Goal: Task Accomplishment & Management: Use online tool/utility

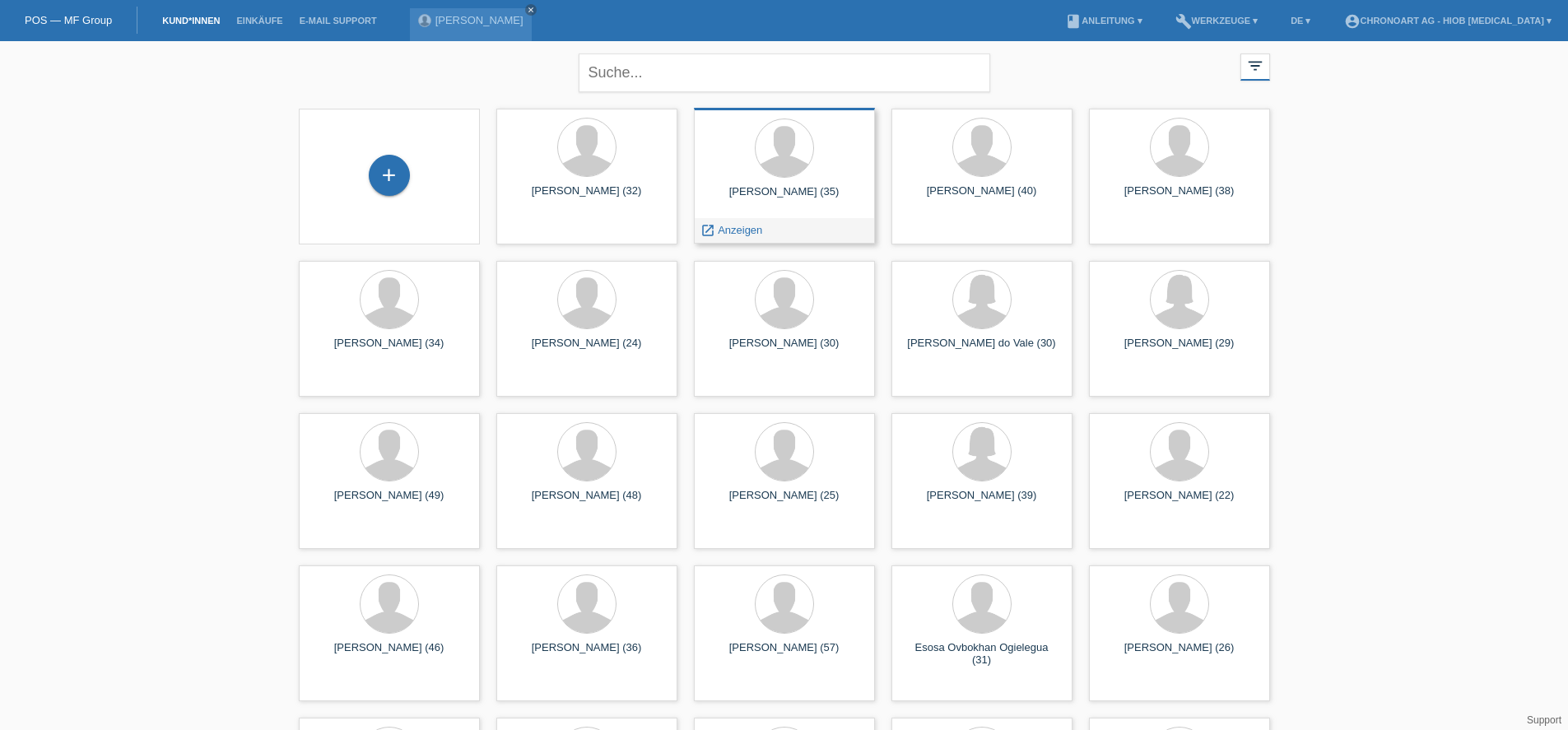
click at [741, 183] on div "[PERSON_NAME] (35) launch Anzeigen" at bounding box center [784, 176] width 181 height 136
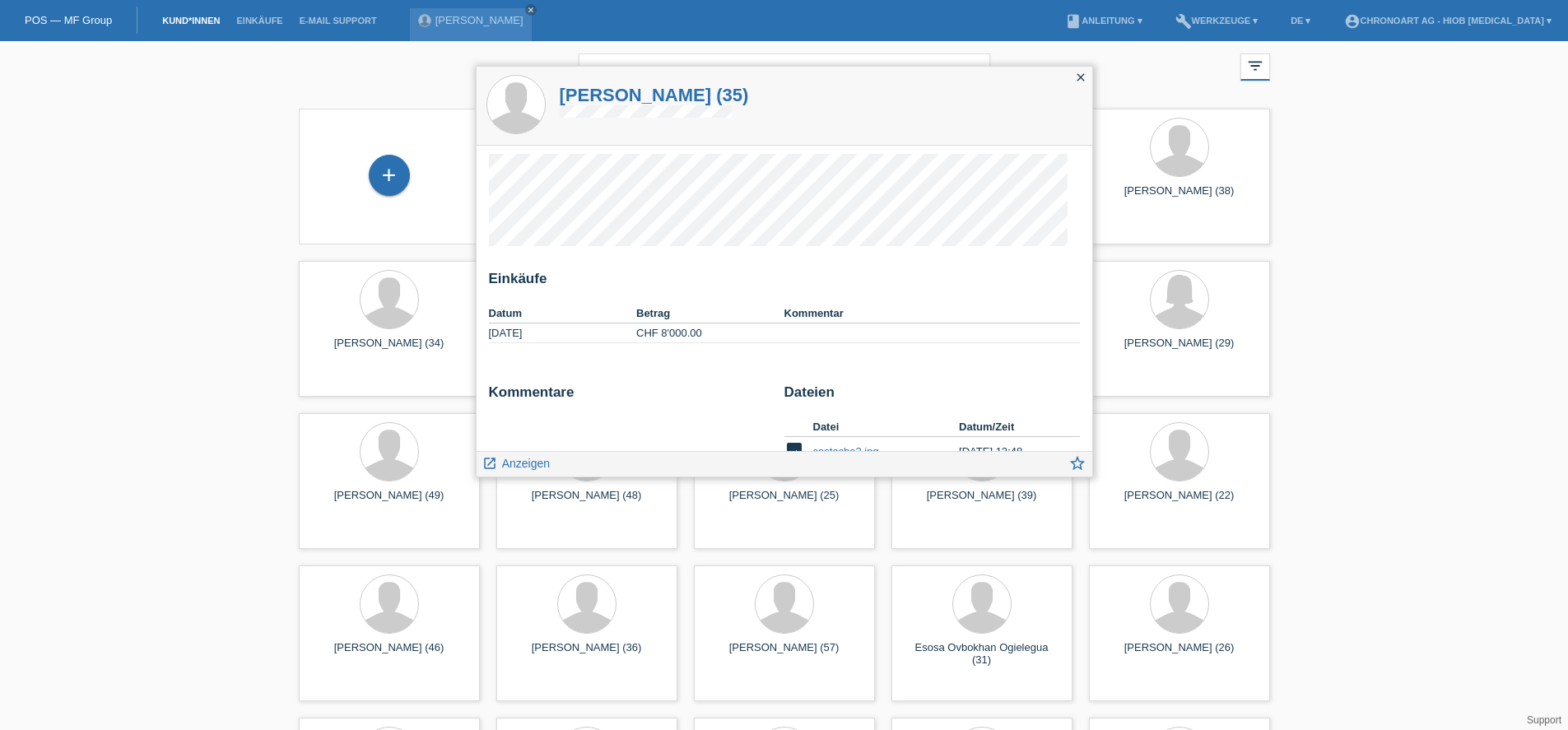
click at [1086, 79] on icon "close" at bounding box center [1081, 78] width 14 height 14
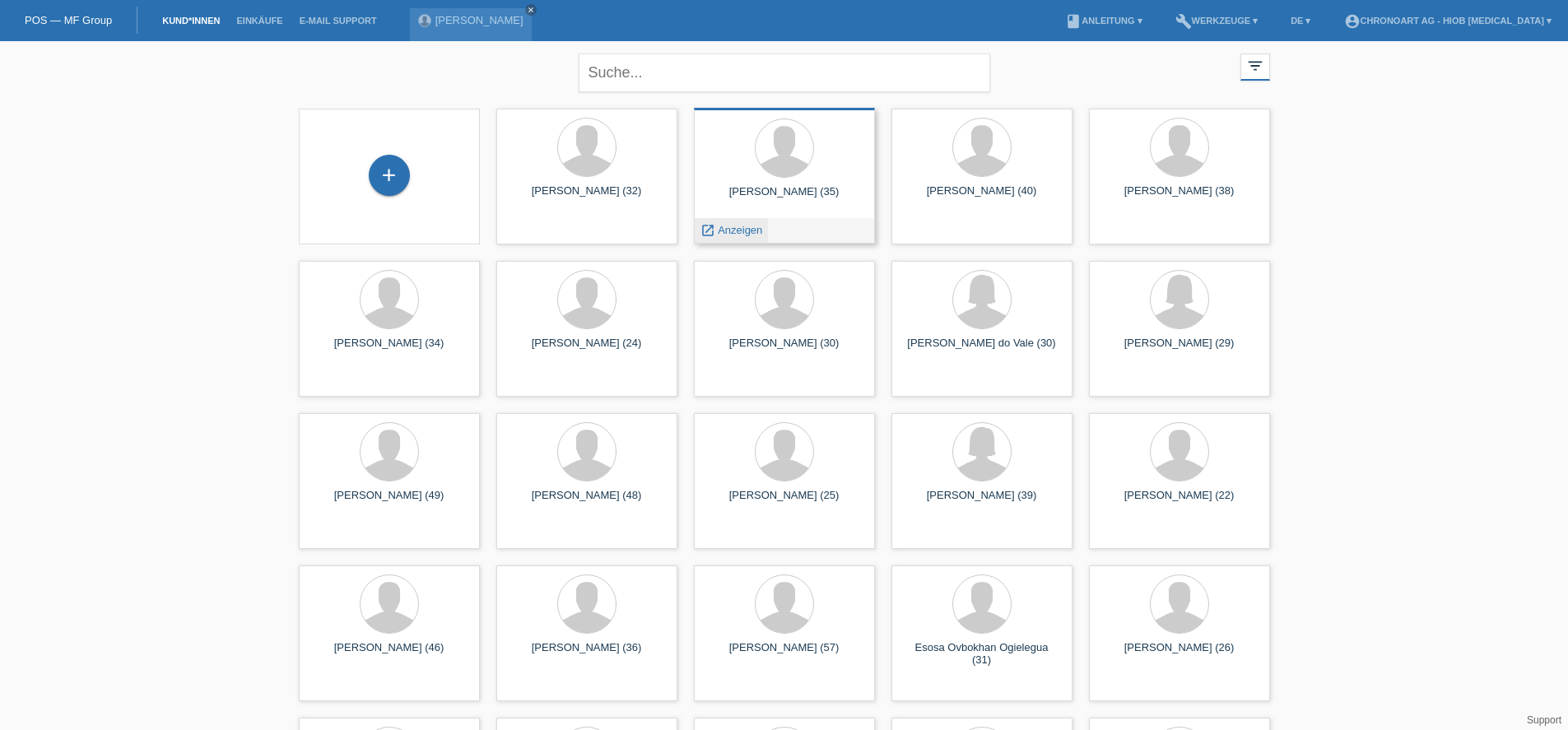
click at [704, 226] on icon "launch" at bounding box center [707, 230] width 15 height 15
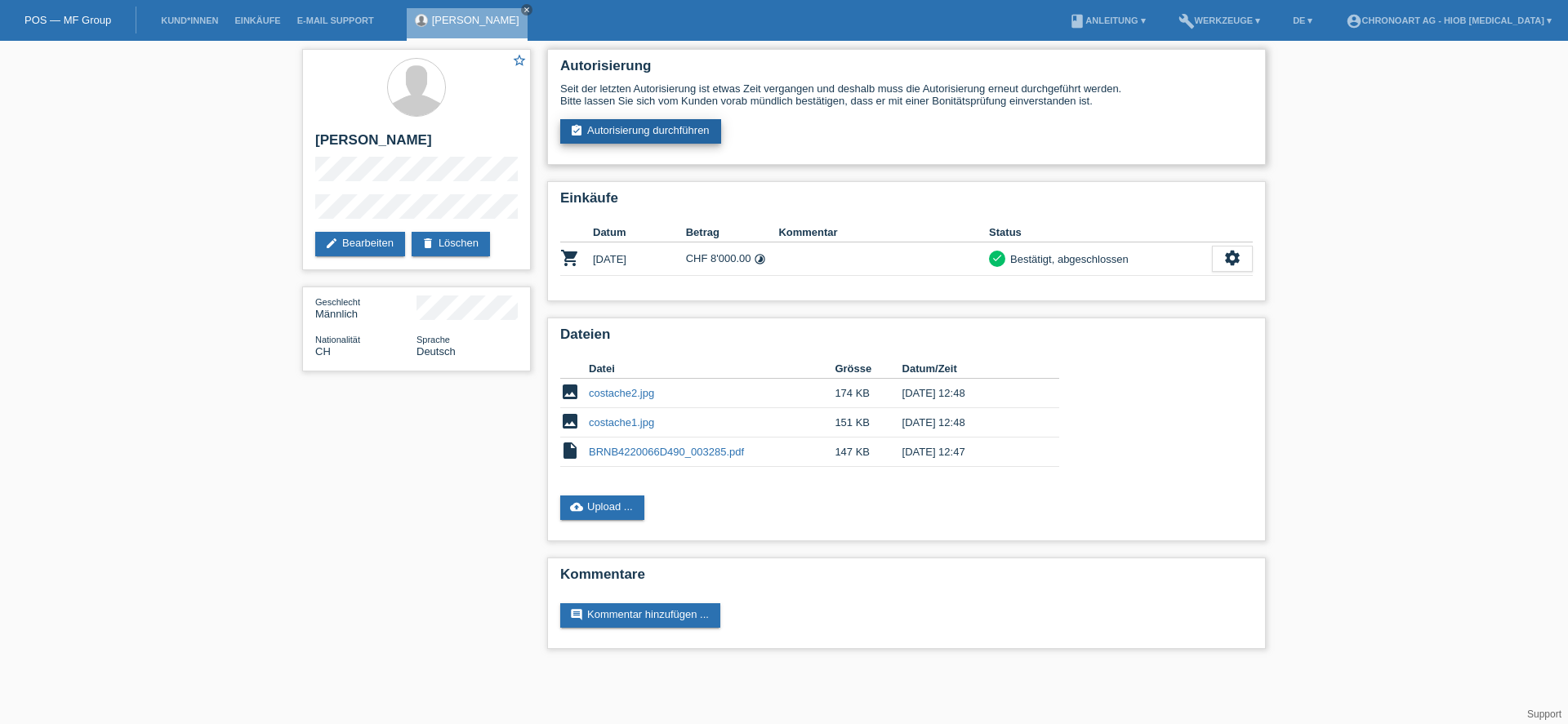
click at [679, 128] on link "assignment_turned_in Autorisierung durchführen" at bounding box center [641, 131] width 161 height 24
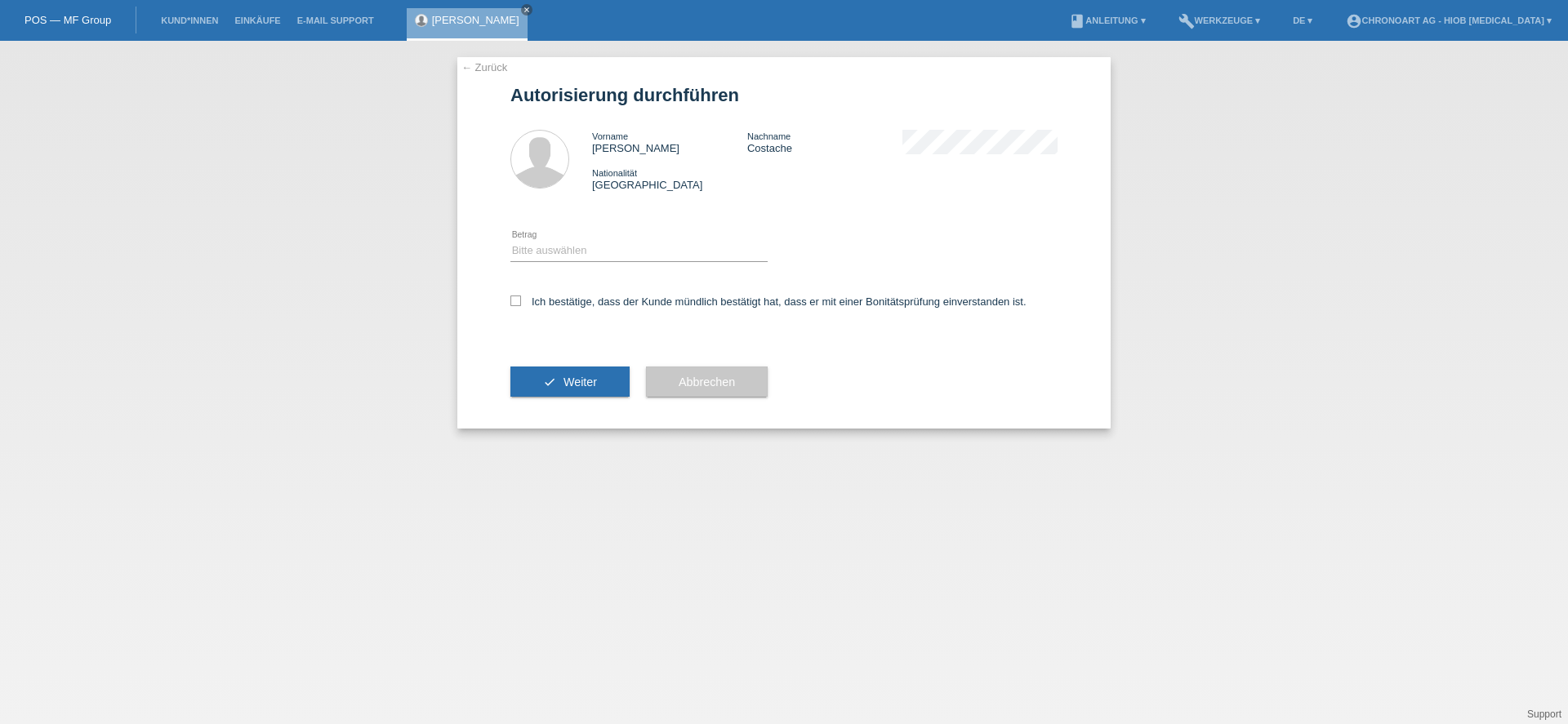
click at [537, 238] on div "Bitte auswählen CHF 1.00 - CHF 499.00 CHF 500.00 - CHF 1'999.00 CHF 2'000.00 - …" at bounding box center [639, 251] width 257 height 55
click at [510, 293] on div "← Zurück Autorisierung durchführen Vorname Radu Nachname Costache Nationalität …" at bounding box center [784, 243] width 653 height 372
click at [519, 303] on icon at bounding box center [515, 300] width 11 height 11
click at [519, 303] on input "Ich bestätige, dass der Kunde mündlich bestätigt hat, dass er mit einer Bonität…" at bounding box center [515, 300] width 11 height 11
checkbox input "true"
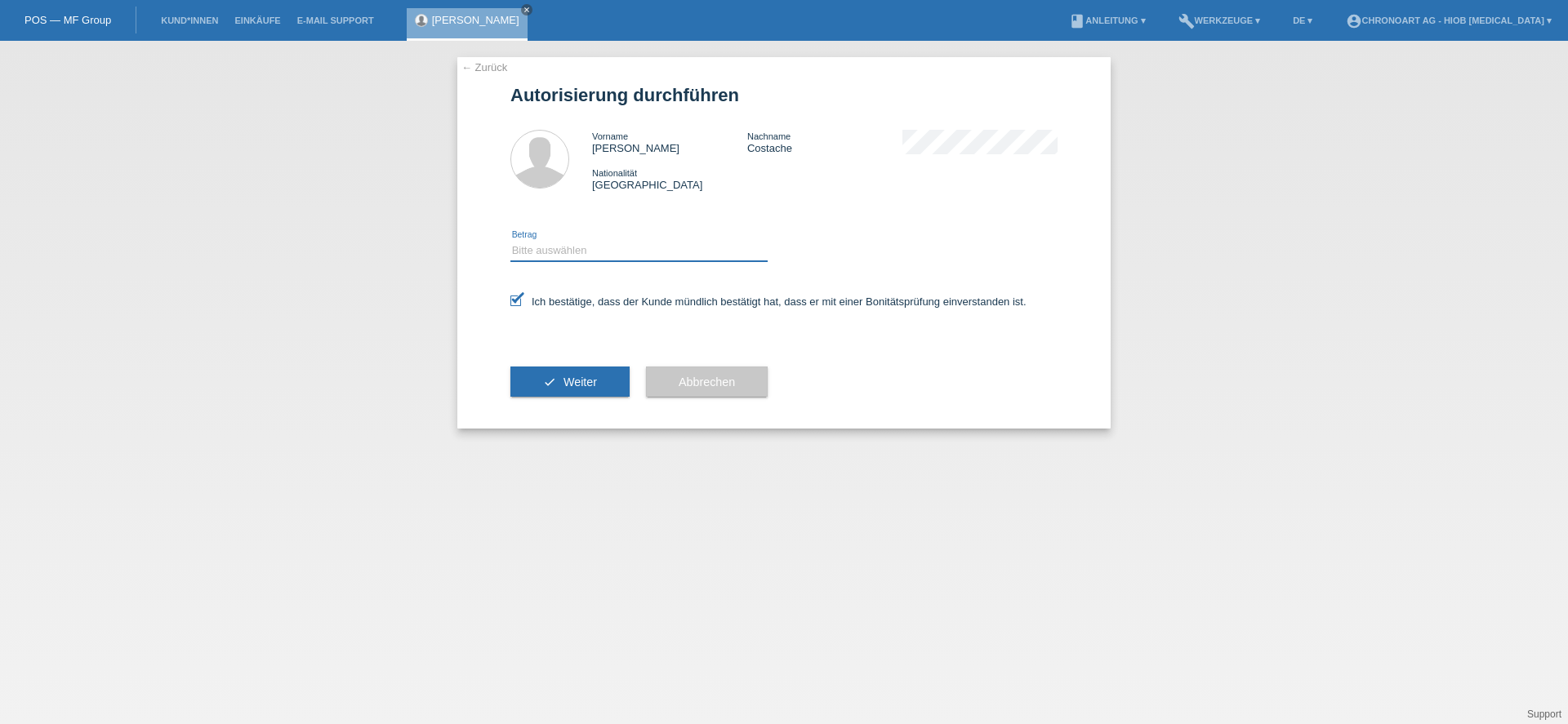
click at [526, 245] on select "Bitte auswählen CHF 1.00 - CHF 499.00 CHF 500.00 - CHF 1'999.00 CHF 2'000.00 - …" at bounding box center [639, 251] width 257 height 19
select select "3"
click at [510, 241] on select "Bitte auswählen CHF 1.00 - CHF 499.00 CHF 500.00 - CHF 1'999.00 CHF 2'000.00 - …" at bounding box center [639, 251] width 257 height 19
click at [553, 374] on button "check Weiter" at bounding box center [569, 382] width 119 height 31
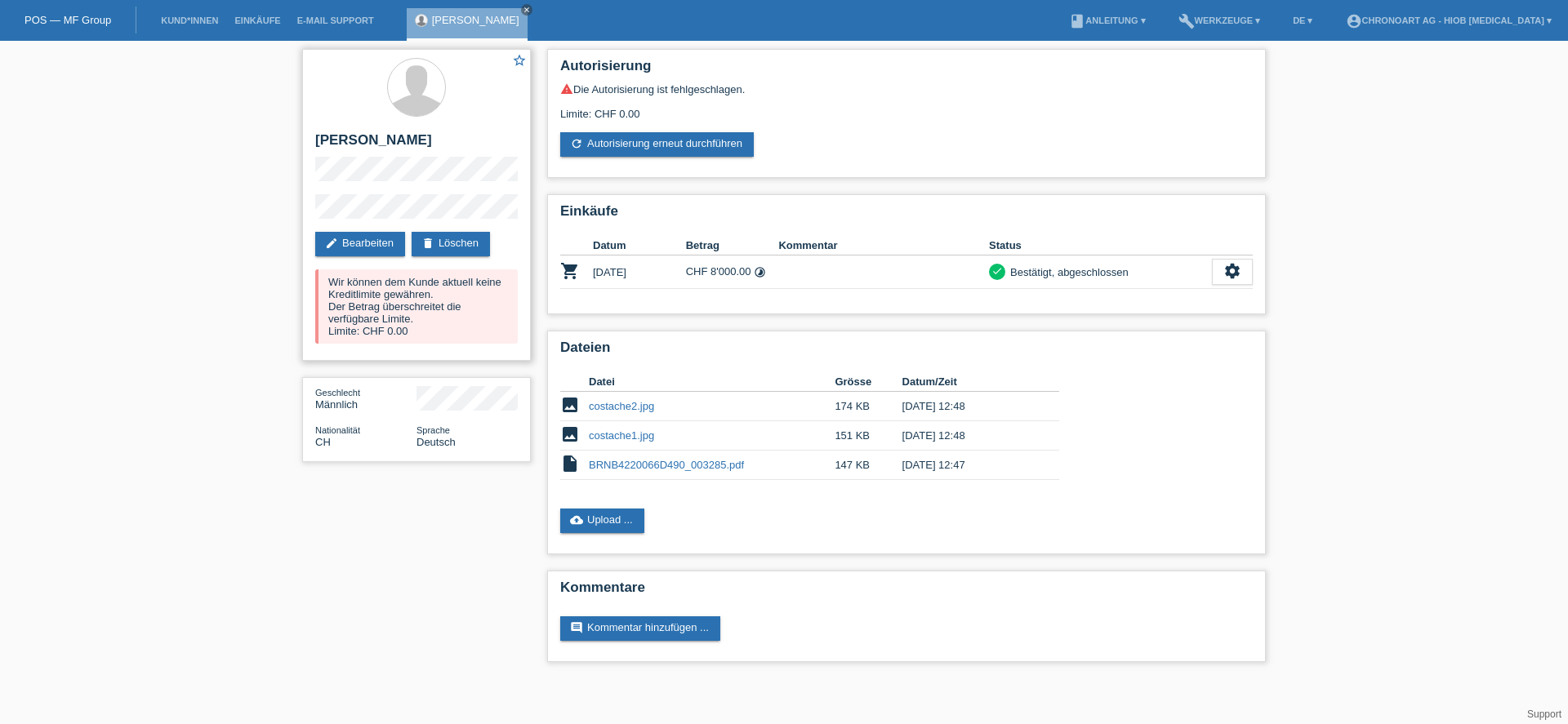
click at [436, 332] on div "Wir können dem Kunde aktuell keine Kreditlimite gewähren. Der Betrag überschrei…" at bounding box center [416, 306] width 202 height 75
click at [196, 23] on link "Kund*innen" at bounding box center [190, 20] width 74 height 10
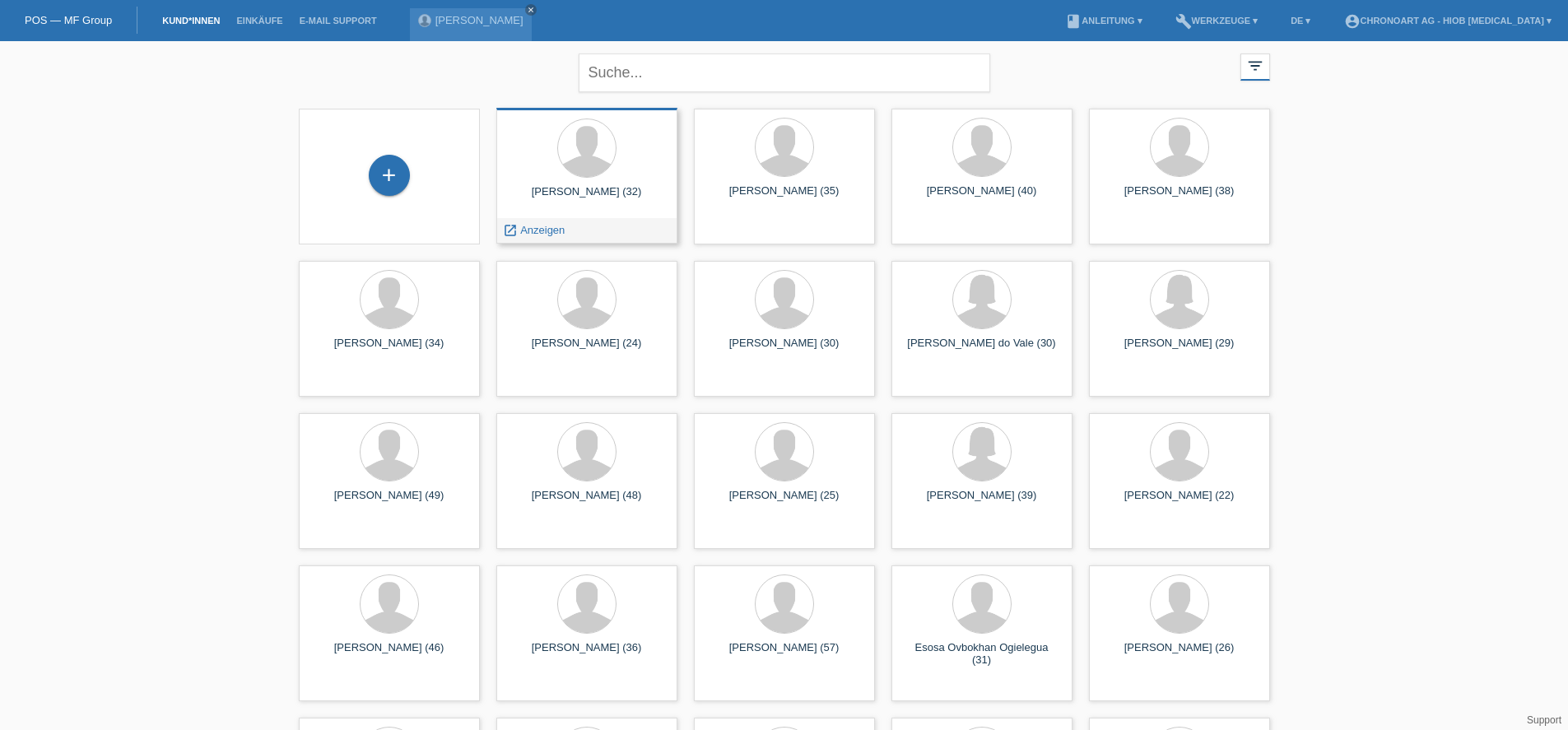
click at [622, 172] on div at bounding box center [586, 149] width 155 height 61
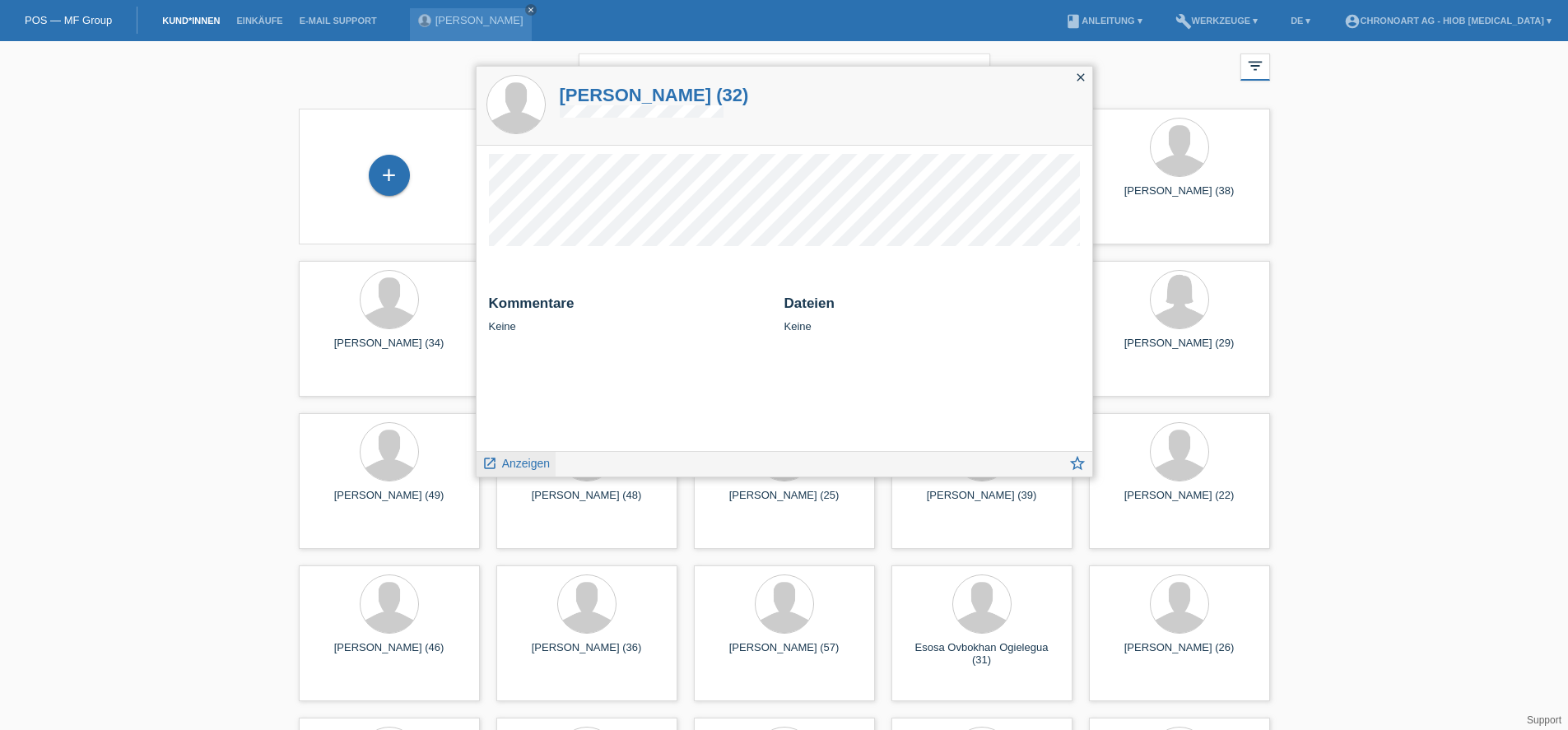
click at [529, 462] on span "Anzeigen" at bounding box center [526, 464] width 48 height 14
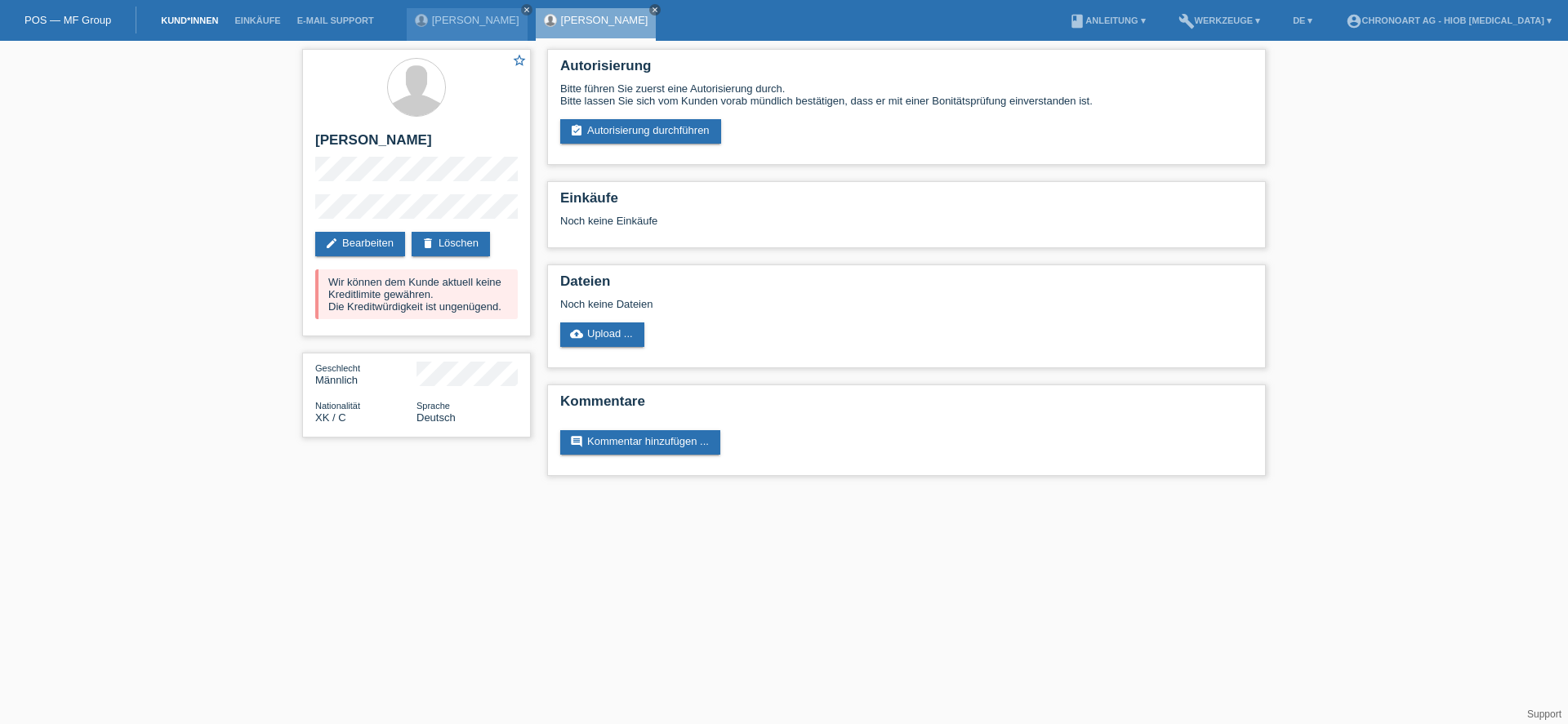
click at [202, 23] on link "Kund*innen" at bounding box center [190, 20] width 74 height 10
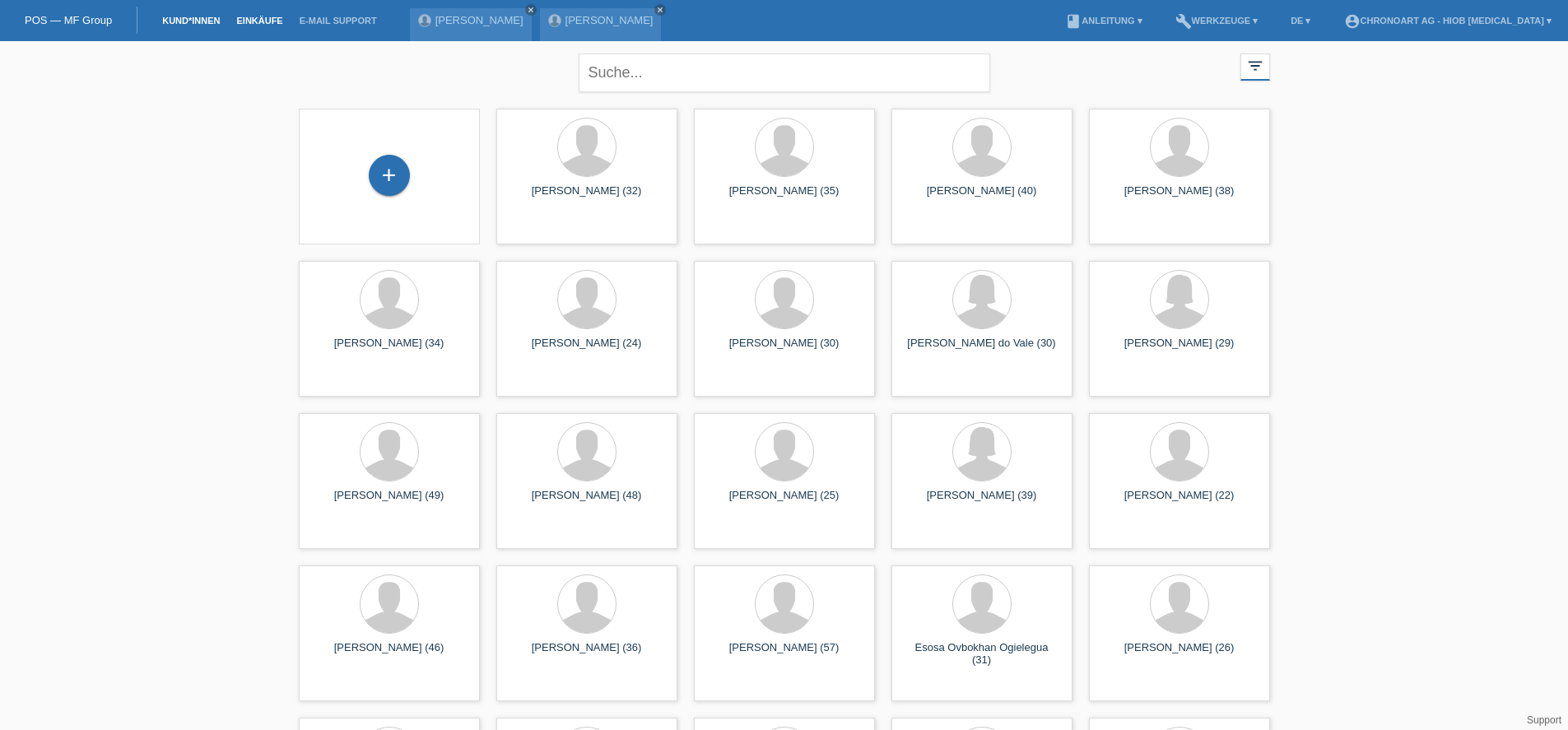
click at [269, 23] on link "Einkäufe" at bounding box center [260, 20] width 62 height 10
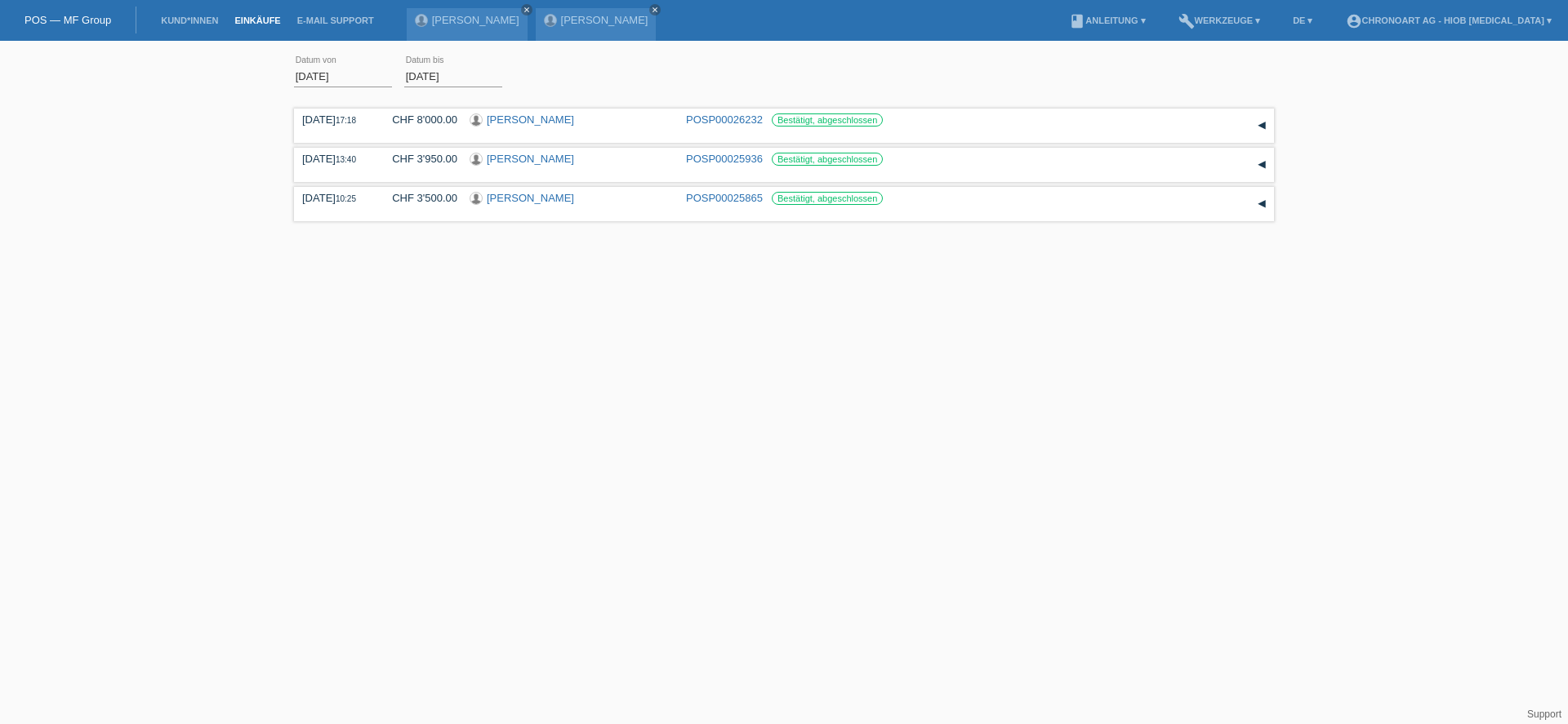
click at [352, 79] on input "[DATE]" at bounding box center [343, 75] width 98 height 20
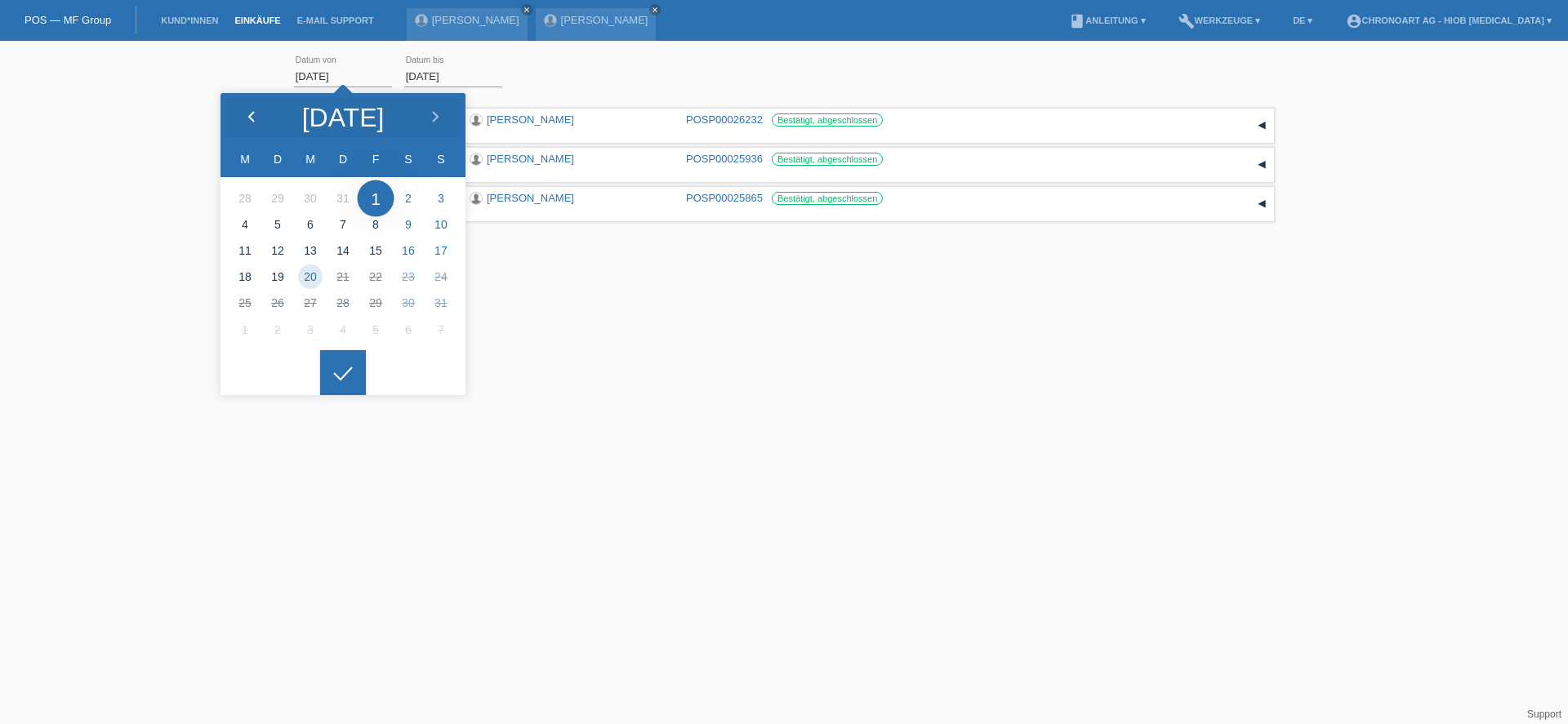
click at [250, 119] on icon at bounding box center [252, 118] width 14 height 14
type input "[DATE]"
click at [347, 371] on div at bounding box center [343, 373] width 45 height 45
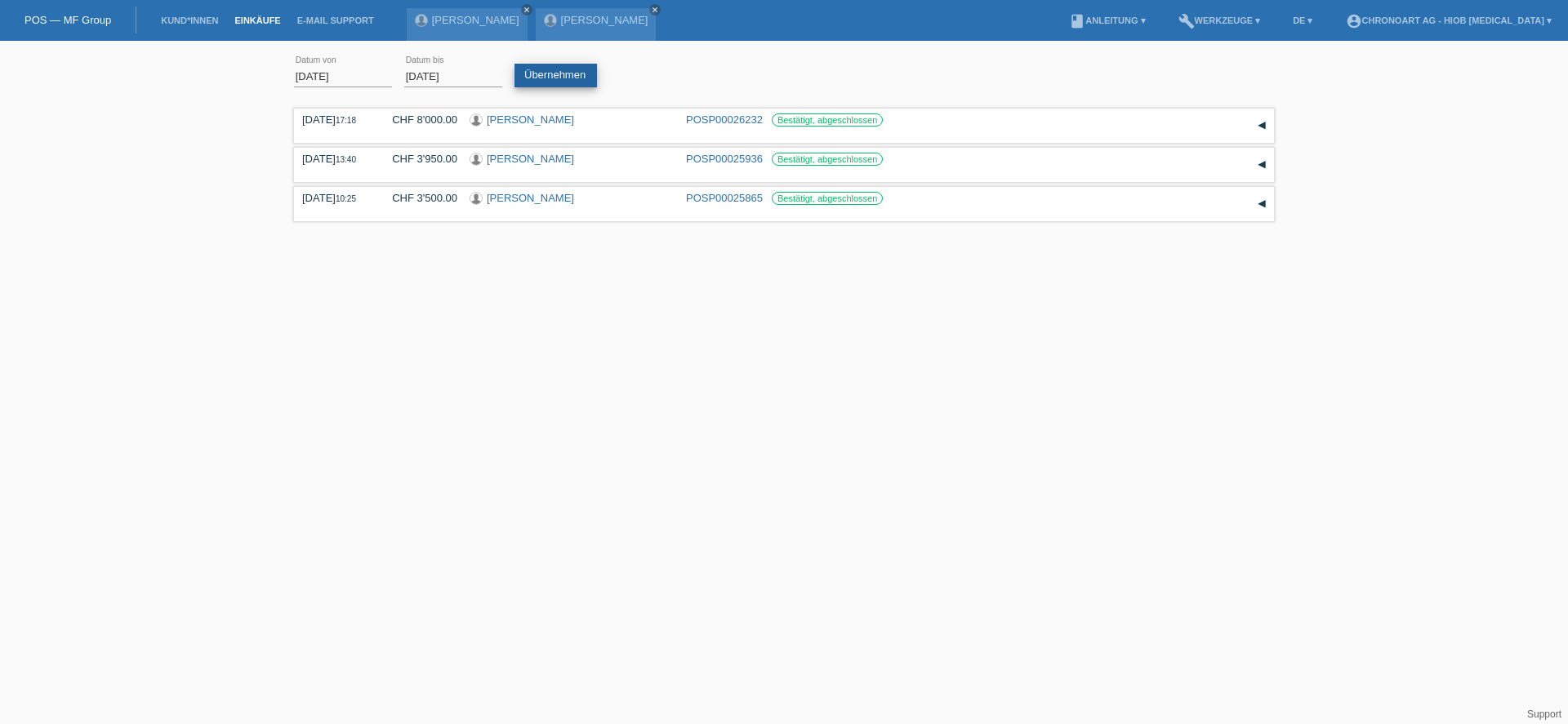
click at [540, 66] on link "Übernehmen" at bounding box center [556, 75] width 82 height 23
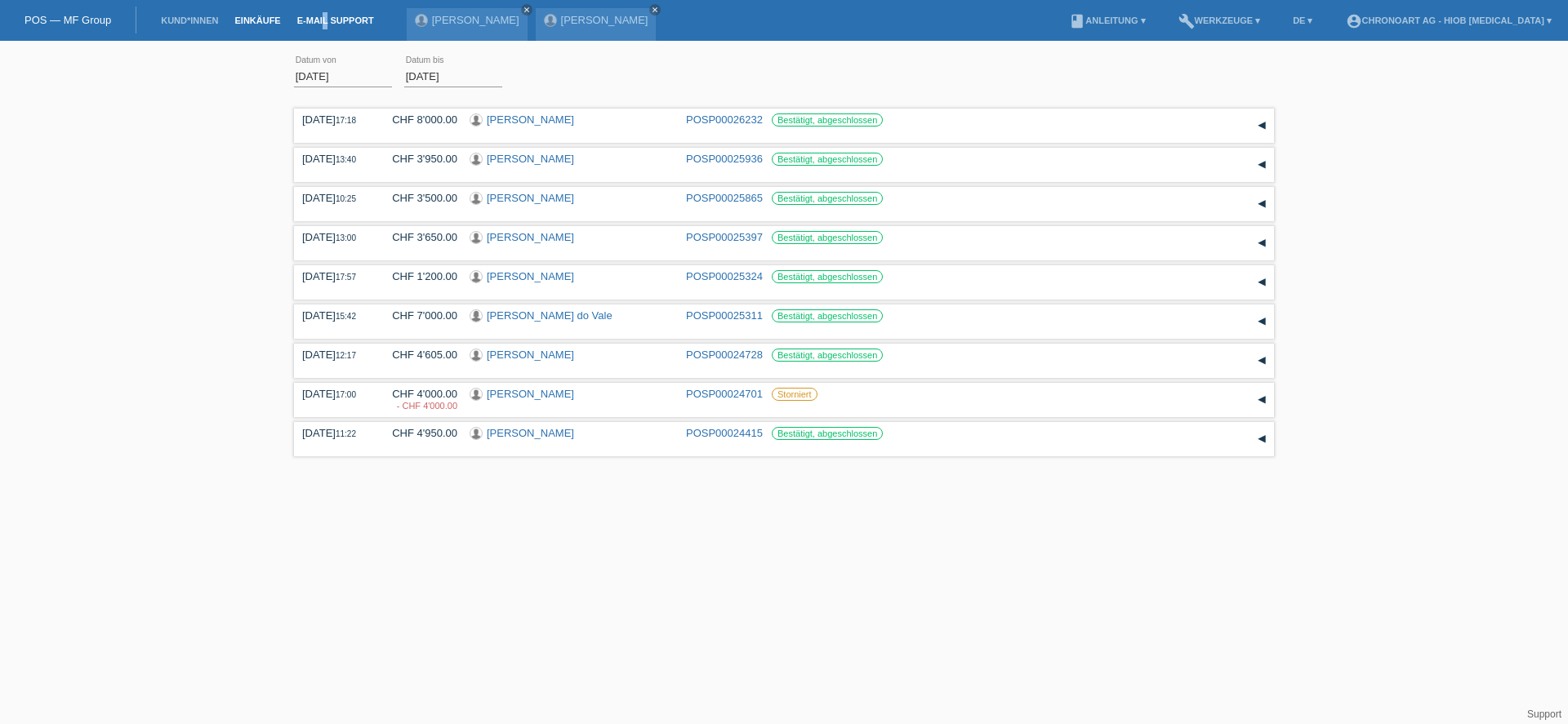
click at [327, 15] on li "E-Mail Support" at bounding box center [336, 20] width 93 height 42
click at [332, 24] on link "E-Mail Support" at bounding box center [336, 20] width 93 height 10
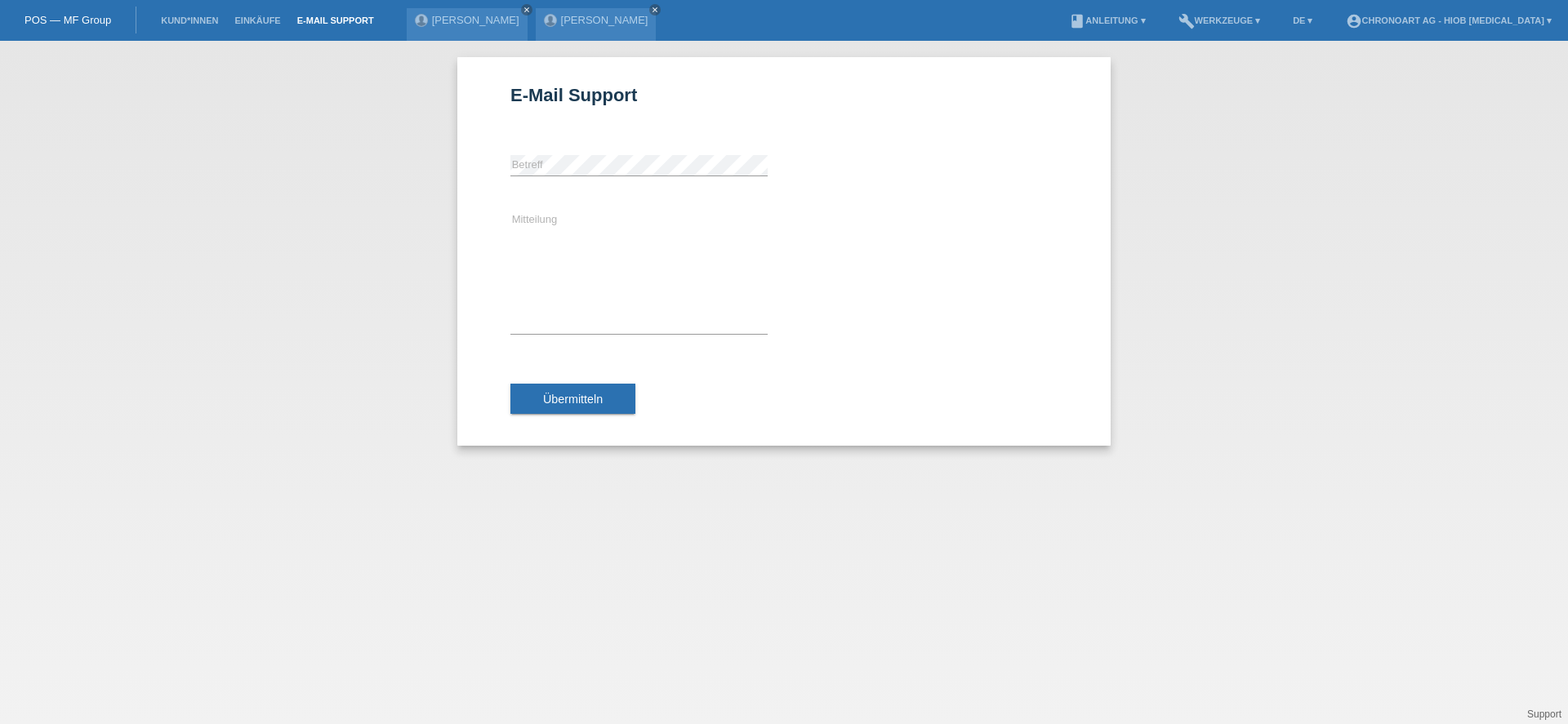
click at [258, 14] on li "Einkäufe" at bounding box center [257, 20] width 62 height 42
click at [258, 15] on link "Einkäufe" at bounding box center [257, 20] width 62 height 10
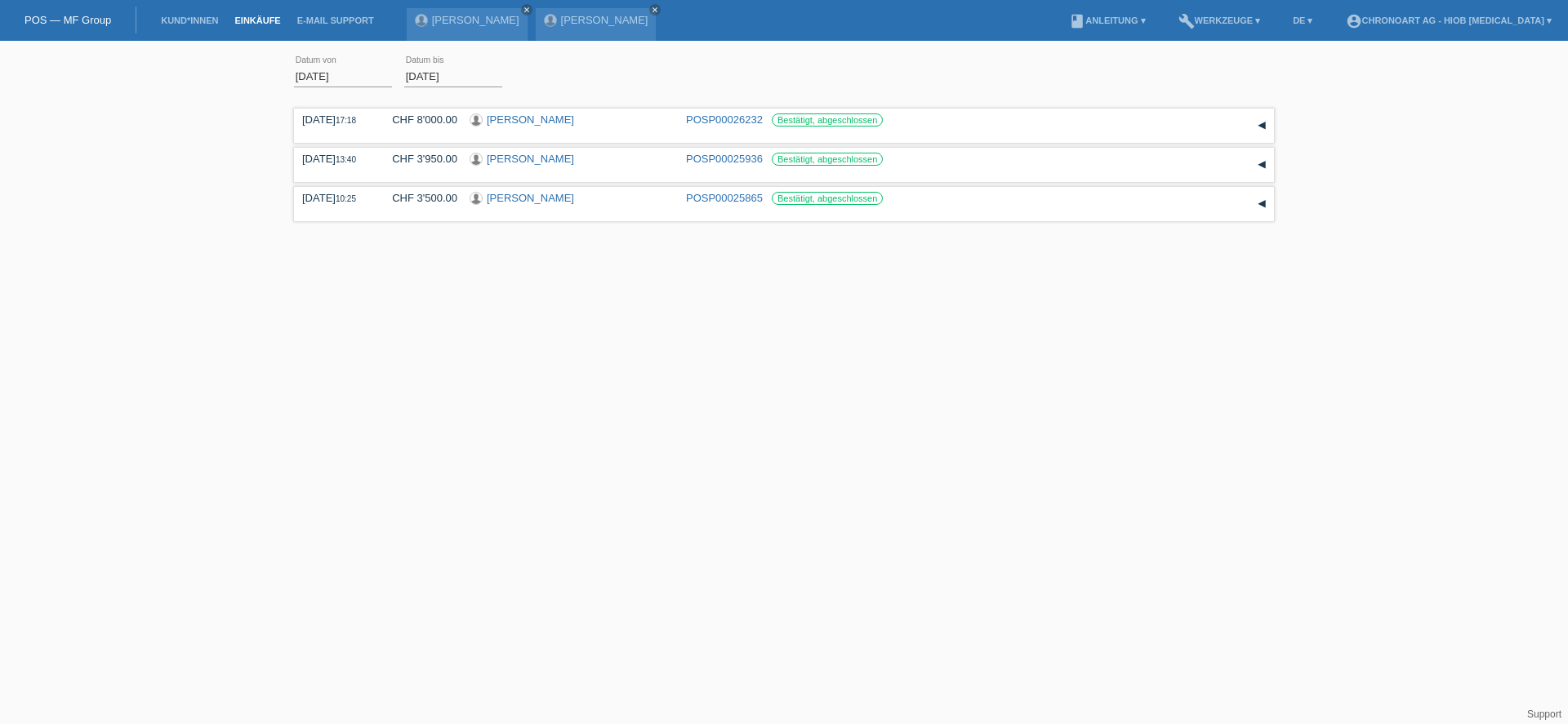
click at [587, 268] on html "POS — MF Group Kund*innen Einkäufe E-Mail Support [PERSON_NAME] close close menu" at bounding box center [784, 134] width 1568 height 268
click at [187, 23] on link "Kund*innen" at bounding box center [190, 20] width 74 height 10
